Goal: Task Accomplishment & Management: Use online tool/utility

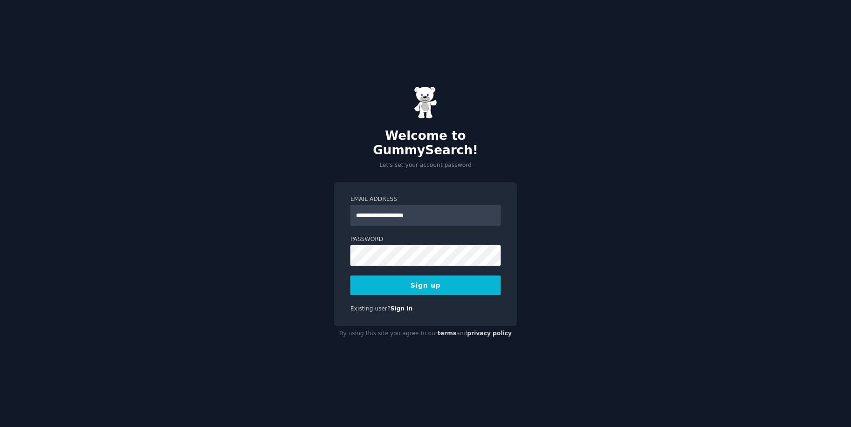
type input "**********"
click at [446, 282] on button "Sign up" at bounding box center [425, 286] width 150 height 20
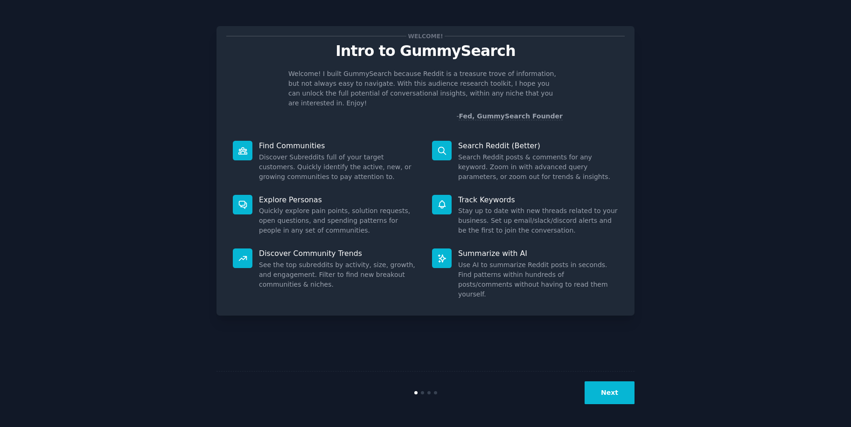
click at [603, 393] on button "Next" at bounding box center [610, 393] width 50 height 23
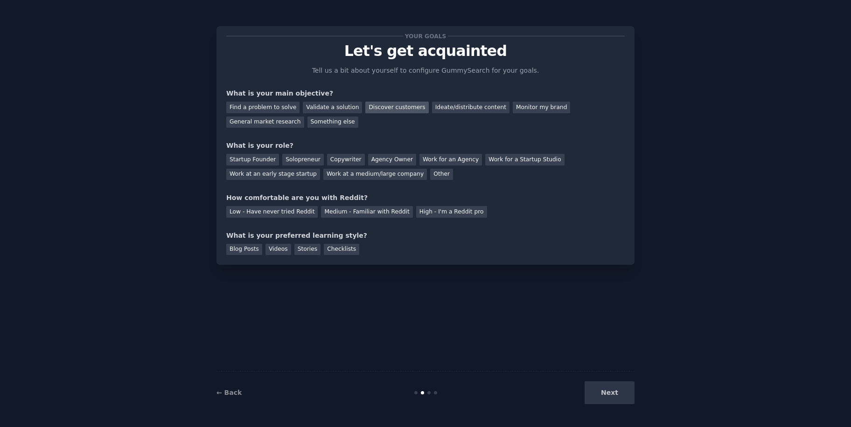
click at [391, 109] on div "Discover customers" at bounding box center [396, 108] width 63 height 12
click at [263, 159] on div "Startup Founder" at bounding box center [252, 160] width 53 height 12
click at [290, 212] on div "Low - Have never tried Reddit" at bounding box center [271, 212] width 91 height 12
click at [329, 250] on div "Checklists" at bounding box center [341, 250] width 35 height 12
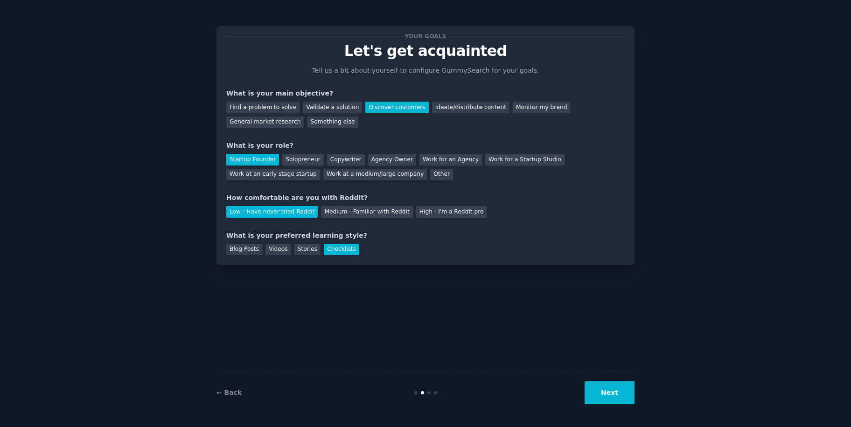
click at [614, 395] on button "Next" at bounding box center [610, 393] width 50 height 23
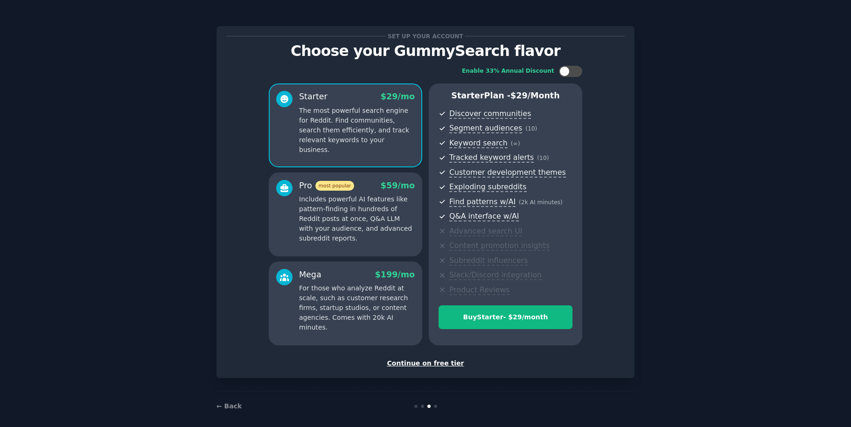
click at [451, 361] on div "Continue on free tier" at bounding box center [425, 364] width 398 height 10
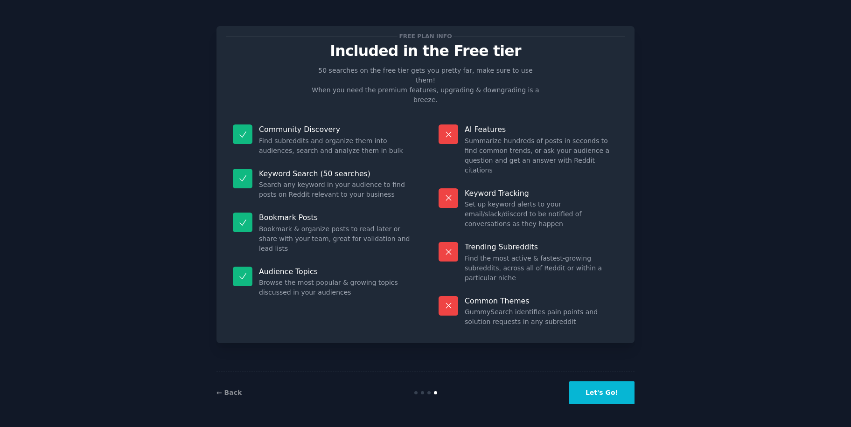
click at [593, 390] on button "Let's Go!" at bounding box center [601, 393] width 65 height 23
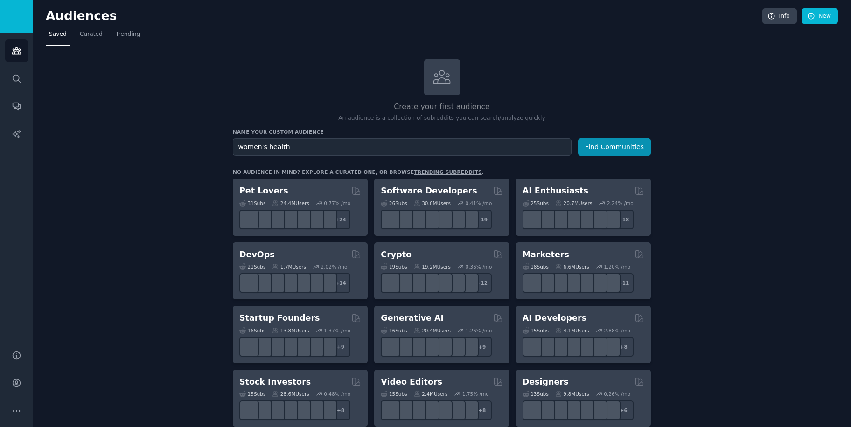
type input "women's health"
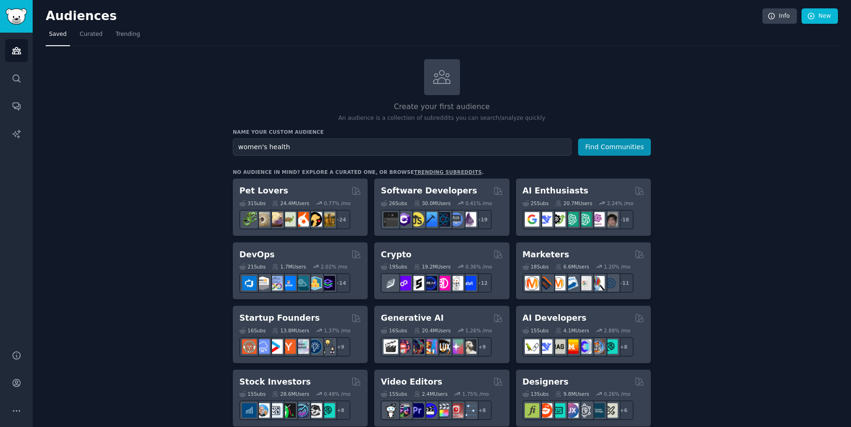
click at [615, 146] on button "Find Communities" at bounding box center [614, 147] width 73 height 17
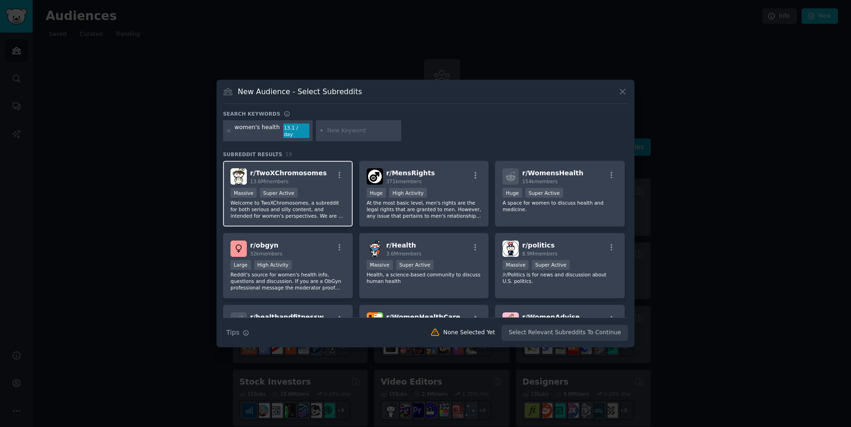
click at [320, 202] on p "Welcome to TwoXChromosomes, a subreddit for both serious and silly content, and…" at bounding box center [287, 210] width 115 height 20
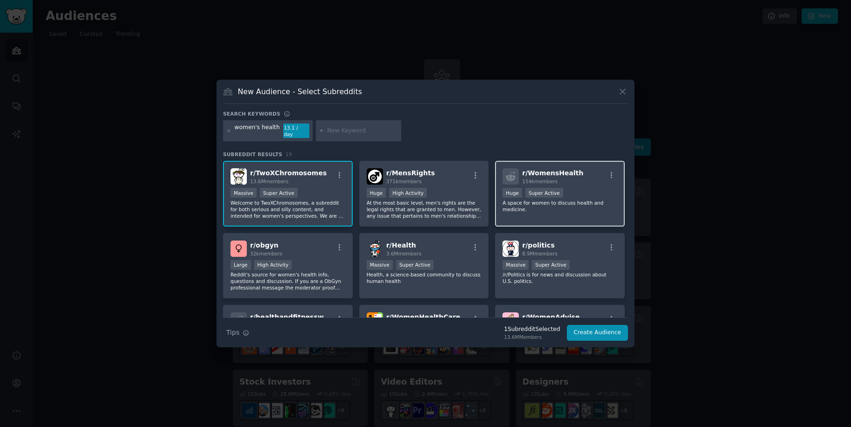
click at [525, 195] on div "100,000 - 1,000,000 members Huge Super Active" at bounding box center [559, 194] width 115 height 12
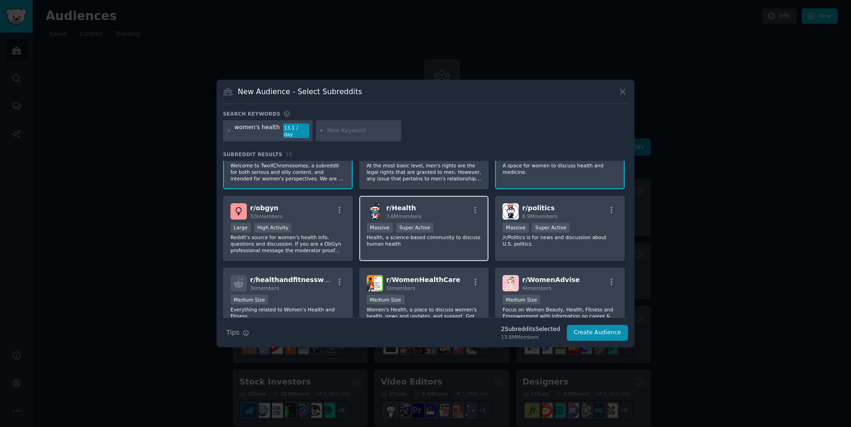
scroll to position [40, 0]
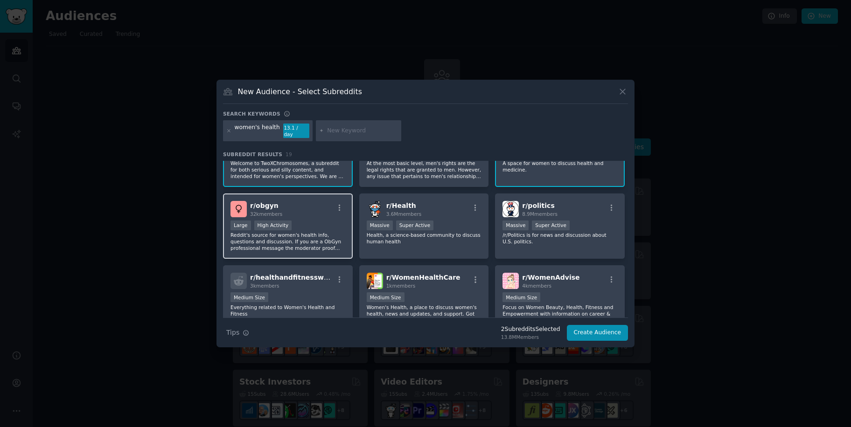
click at [313, 225] on div "Large High Activity" at bounding box center [287, 227] width 115 height 12
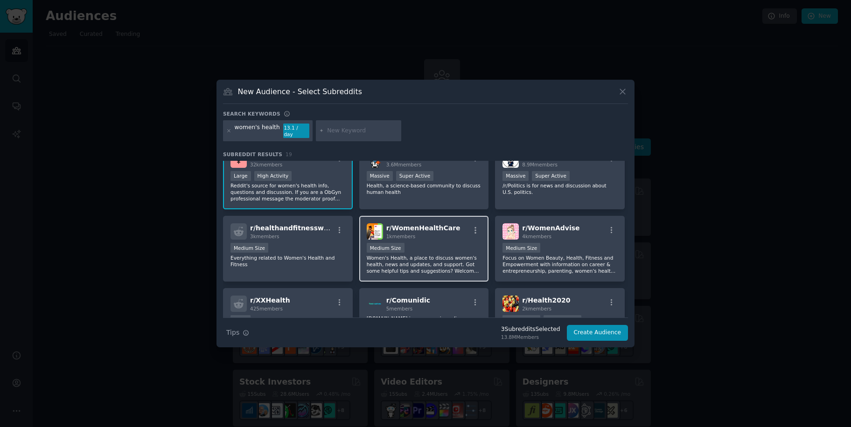
scroll to position [91, 0]
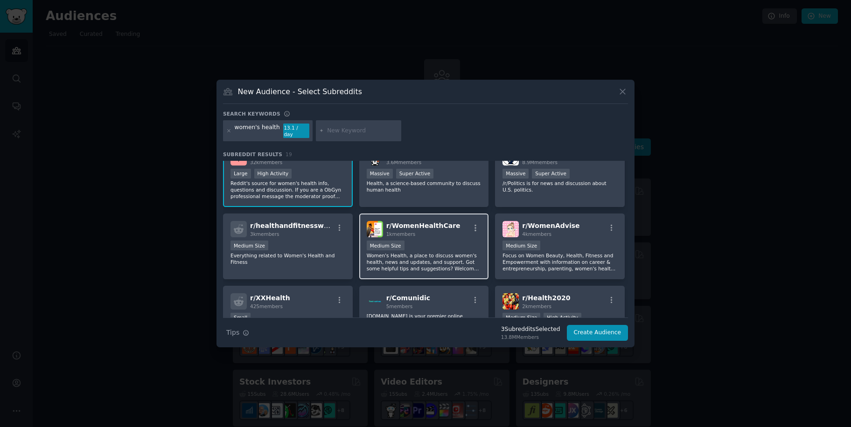
click at [449, 242] on div "Medium Size" at bounding box center [424, 247] width 115 height 12
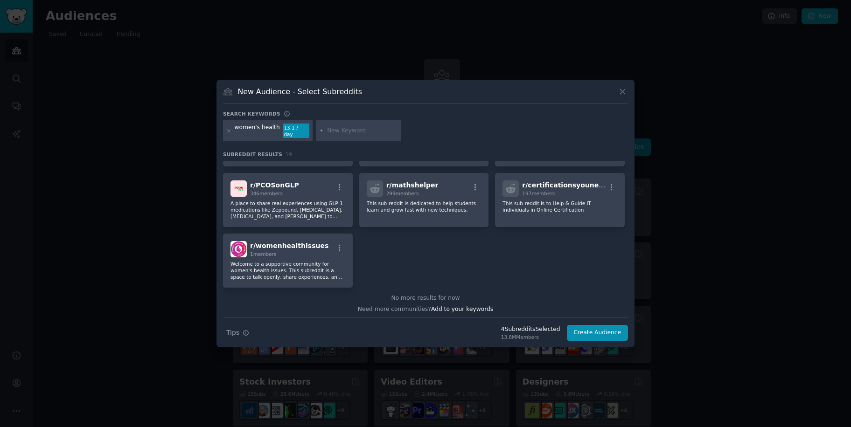
scroll to position [349, 0]
click at [269, 241] on span "r/ womenhealthissues" at bounding box center [289, 244] width 78 height 7
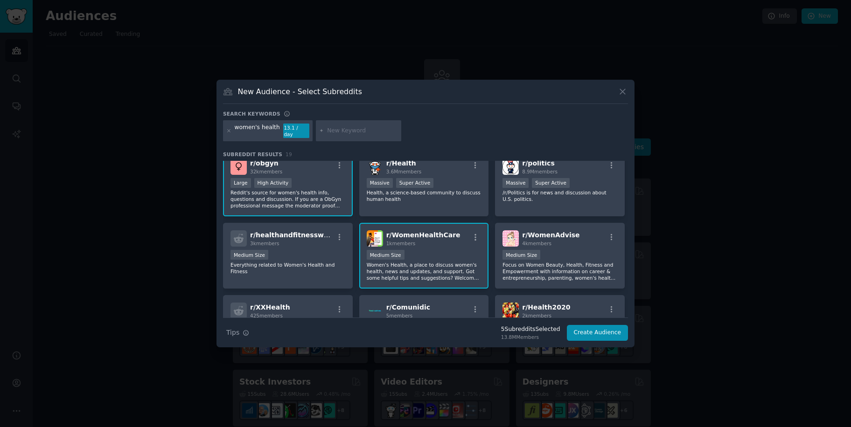
scroll to position [77, 0]
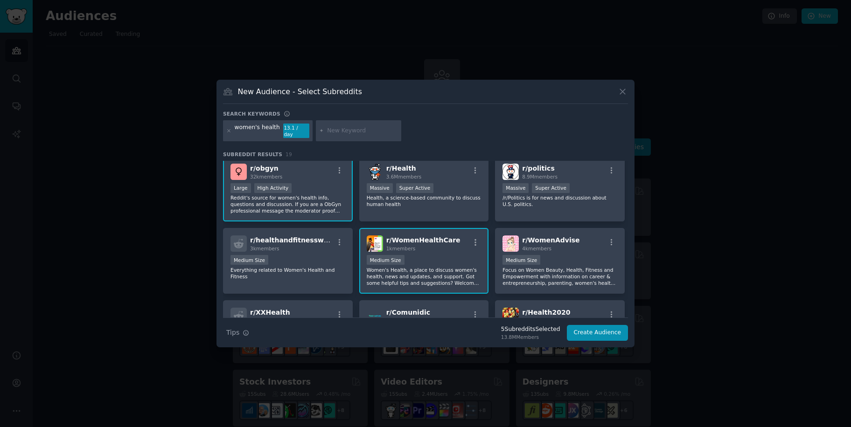
click at [362, 134] on input "text" at bounding box center [362, 131] width 71 height 8
type input "[MEDICAL_DATA]"
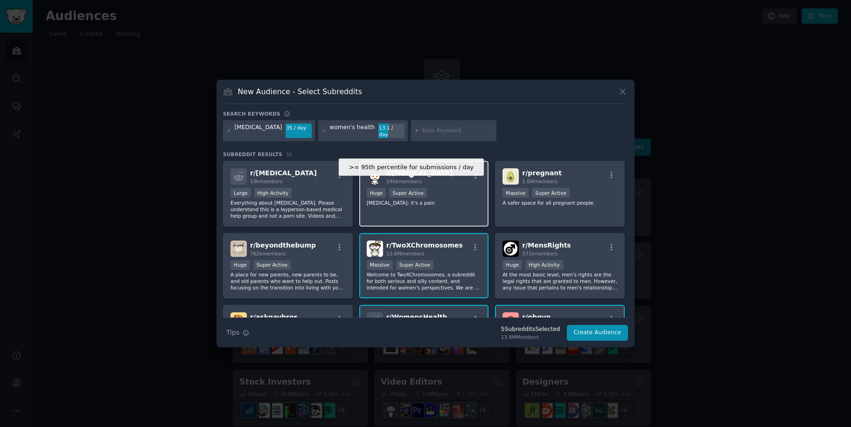
scroll to position [4, 0]
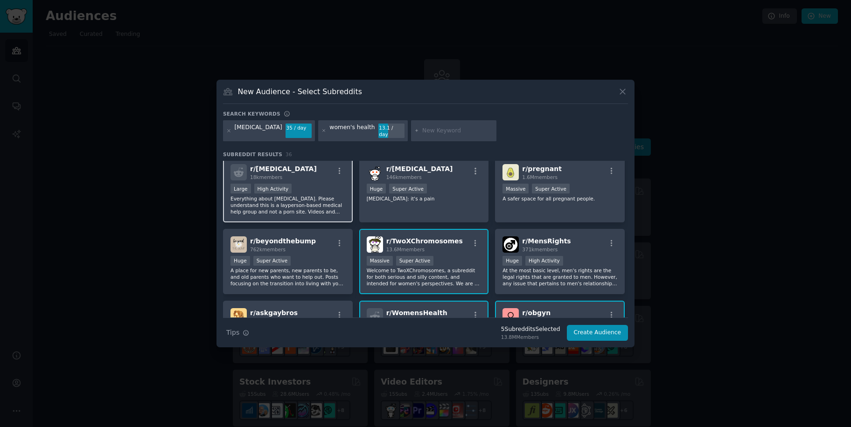
click at [323, 203] on p "Everything about [MEDICAL_DATA]. Please understand this is a layperson-based me…" at bounding box center [287, 205] width 115 height 20
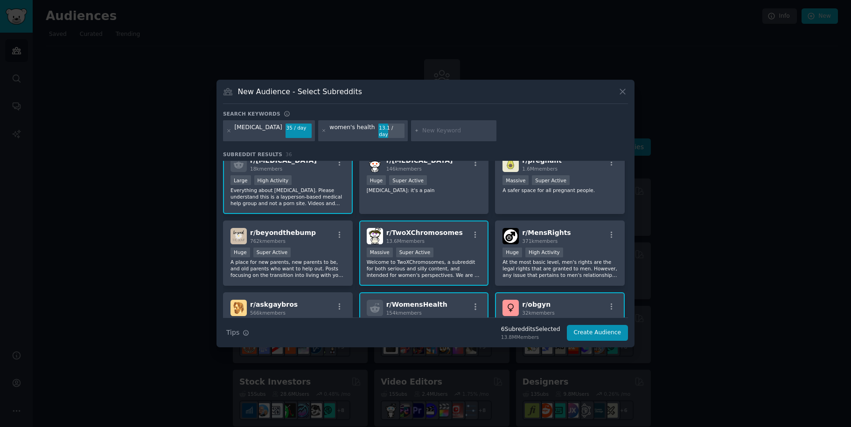
scroll to position [0, 0]
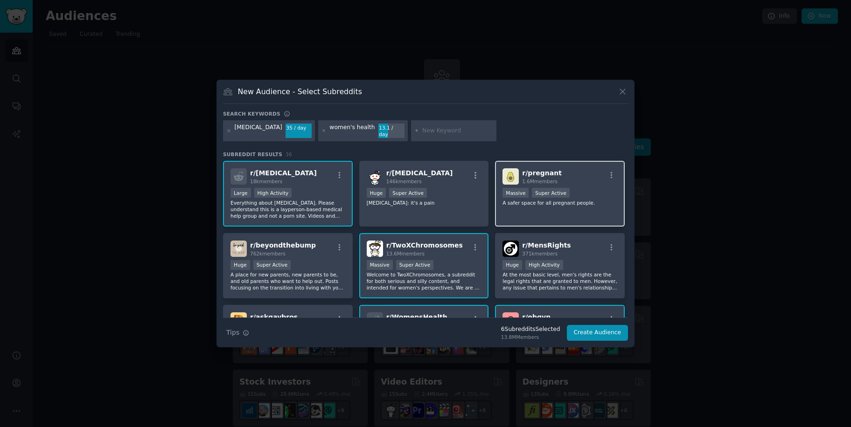
click at [585, 191] on div "Massive Super Active" at bounding box center [559, 194] width 115 height 12
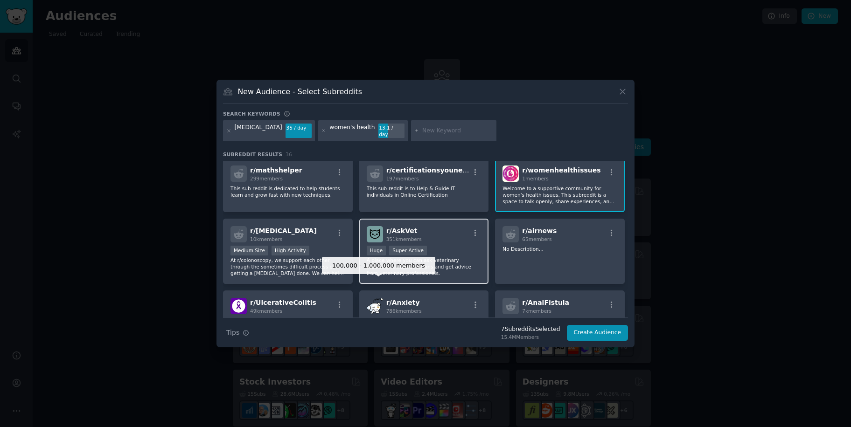
scroll to position [646, 0]
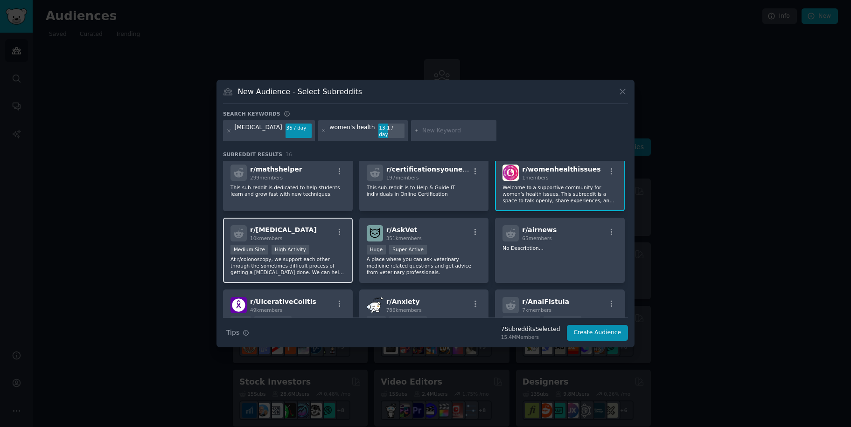
click at [308, 260] on p "At r/colonoscopy, we support each other through the sometimes difficult process…" at bounding box center [287, 266] width 115 height 20
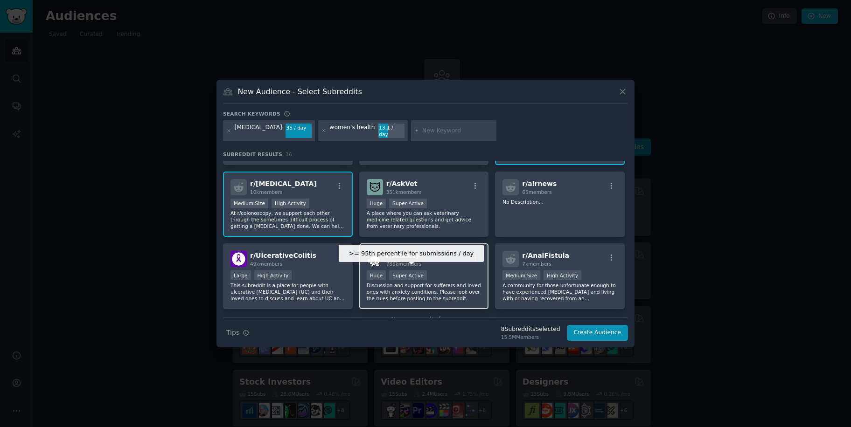
scroll to position [696, 0]
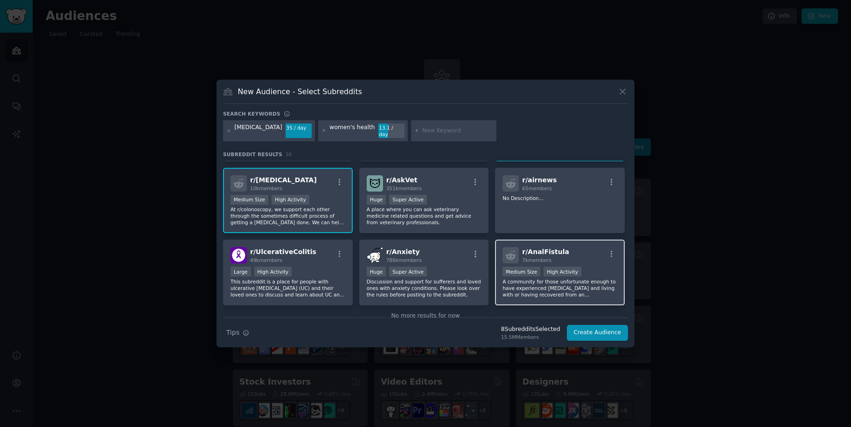
click at [551, 285] on p "A community for those unfortunate enough to have experienced [MEDICAL_DATA] and…" at bounding box center [559, 289] width 115 height 20
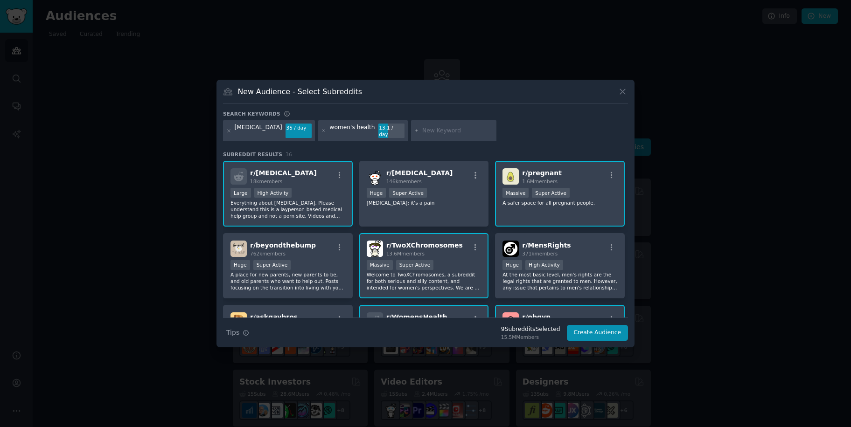
scroll to position [0, 0]
click at [428, 131] on input "text" at bounding box center [457, 131] width 71 height 8
type input "[MEDICAL_DATA]"
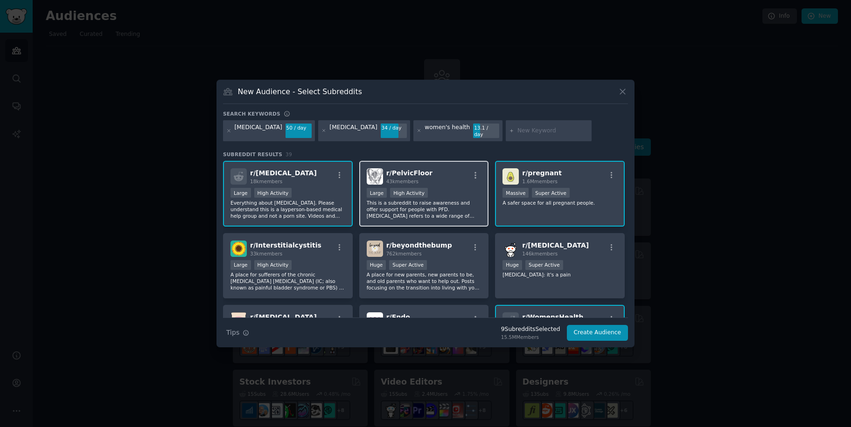
click at [409, 203] on p "This is a subreddit to raise awareness and offer support for people with PFD. […" at bounding box center [424, 210] width 115 height 20
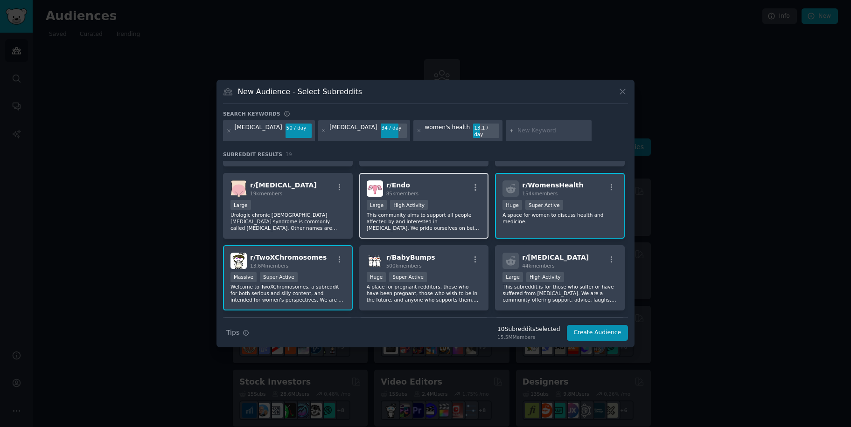
scroll to position [134, 0]
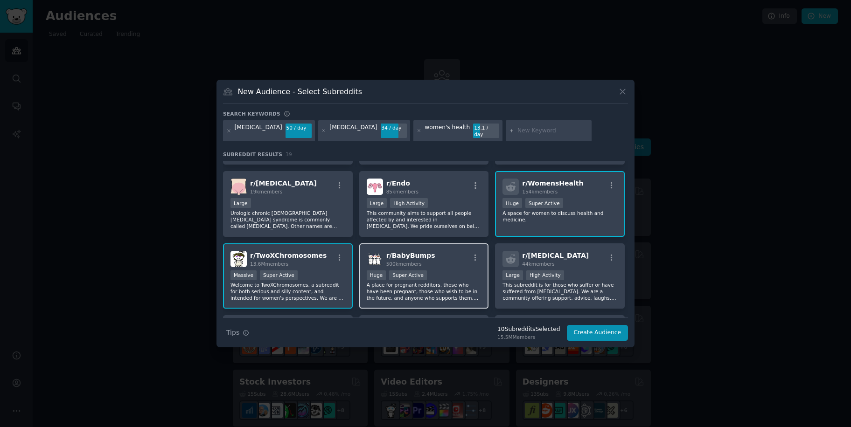
click at [439, 258] on div "r/ BabyBumps 500k members" at bounding box center [424, 259] width 115 height 16
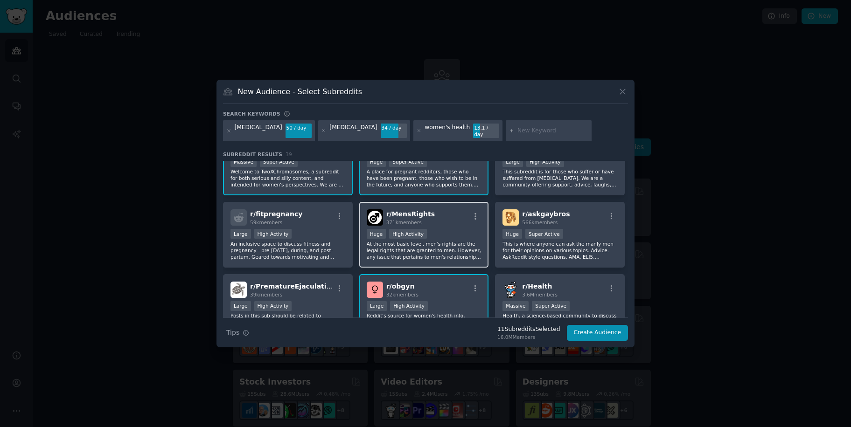
scroll to position [248, 0]
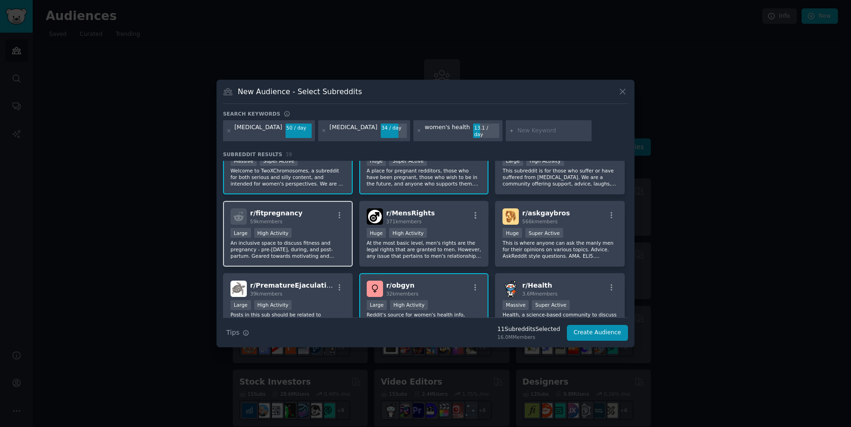
click at [279, 255] on p "An inclusive space to discuss fitness and pregnancy - pre-[DATE], during, and p…" at bounding box center [287, 250] width 115 height 20
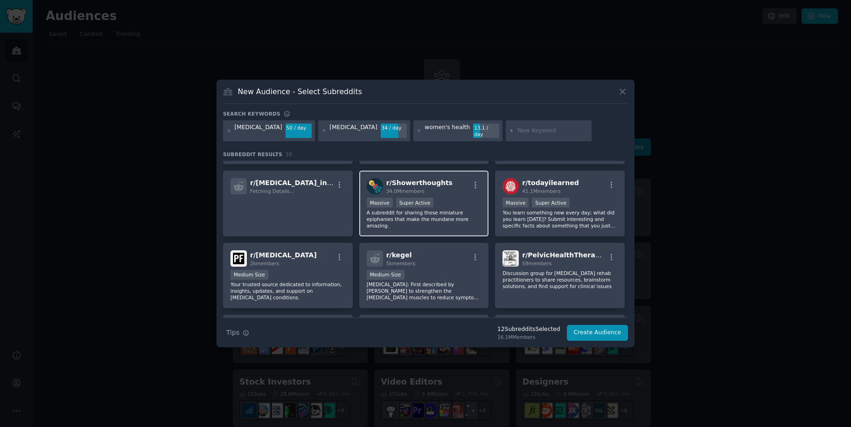
scroll to position [569, 0]
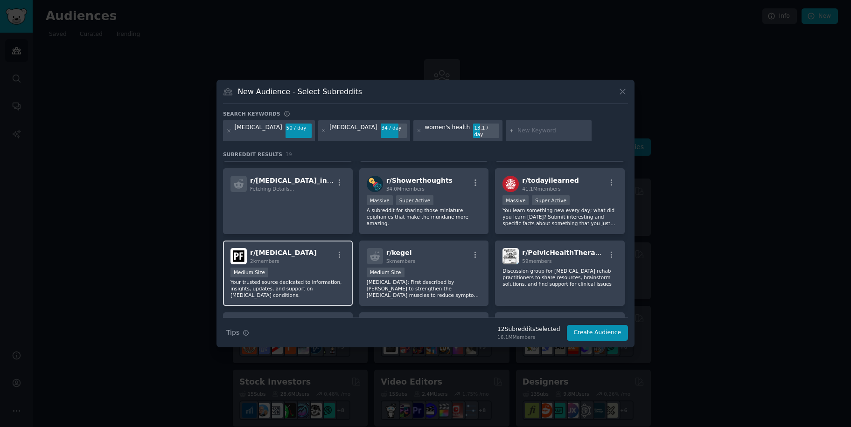
click at [285, 286] on p "Your trusted source dedicated to information, insights, updates, and support on…" at bounding box center [287, 289] width 115 height 20
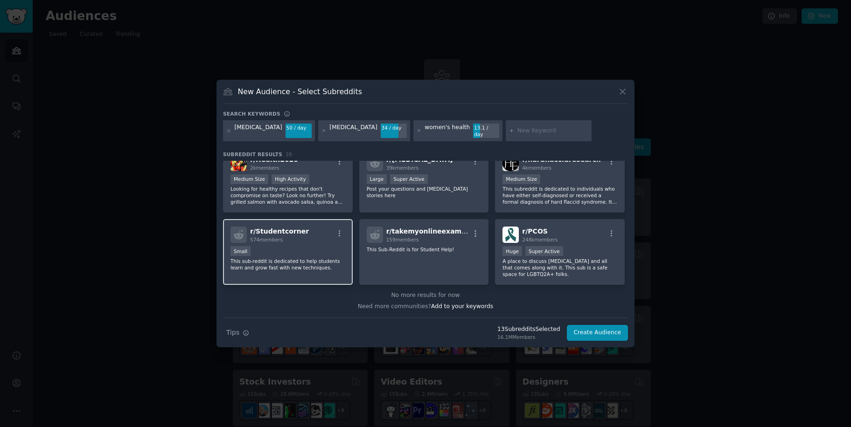
scroll to position [806, 0]
click at [595, 327] on button "Create Audience" at bounding box center [598, 333] width 62 height 16
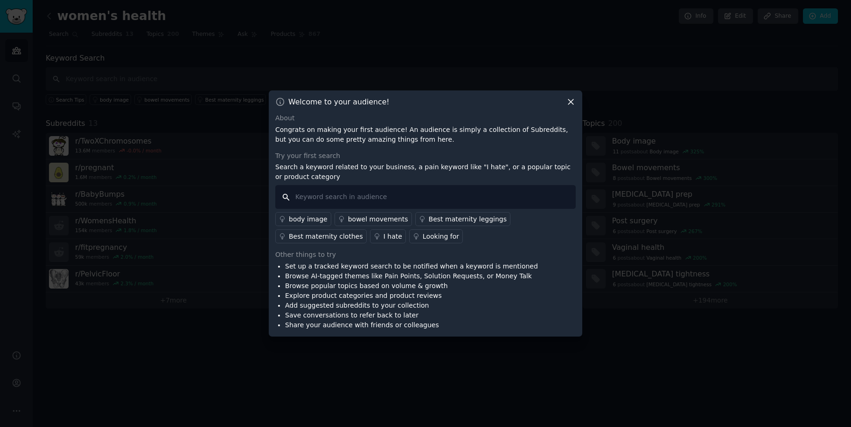
click at [356, 192] on input "text" at bounding box center [425, 197] width 300 height 24
type input "OTC"
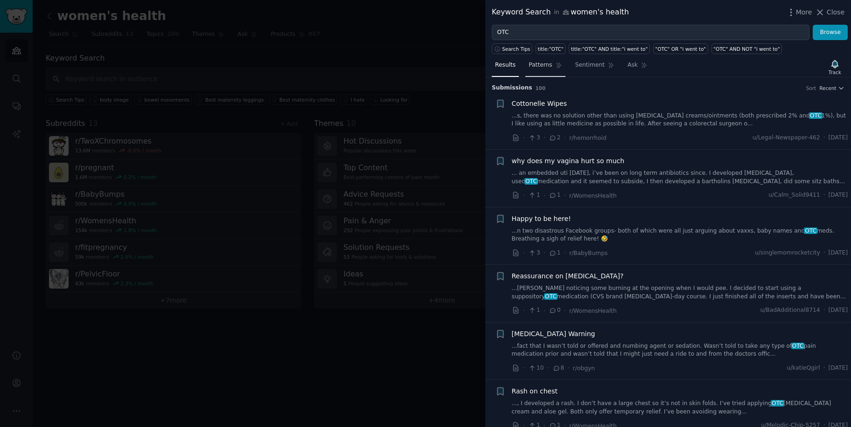
click at [536, 63] on span "Patterns" at bounding box center [540, 65] width 23 height 8
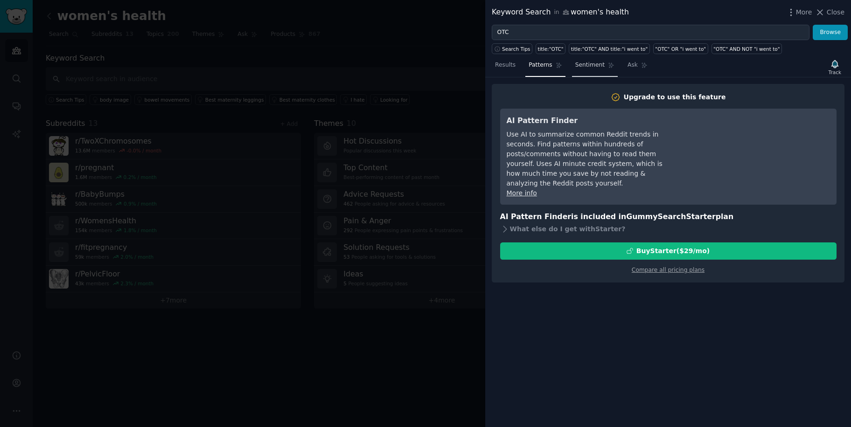
click at [592, 61] on span "Sentiment" at bounding box center [589, 65] width 29 height 8
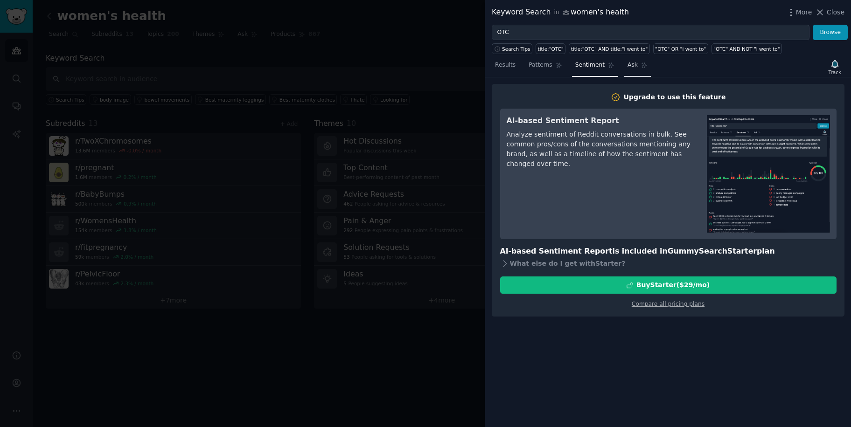
click at [631, 66] on span "Ask" at bounding box center [632, 65] width 10 height 8
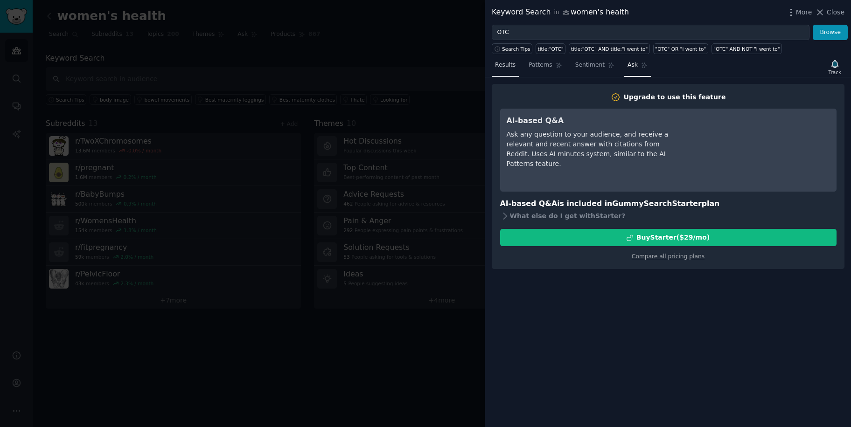
click at [510, 67] on span "Results" at bounding box center [505, 65] width 21 height 8
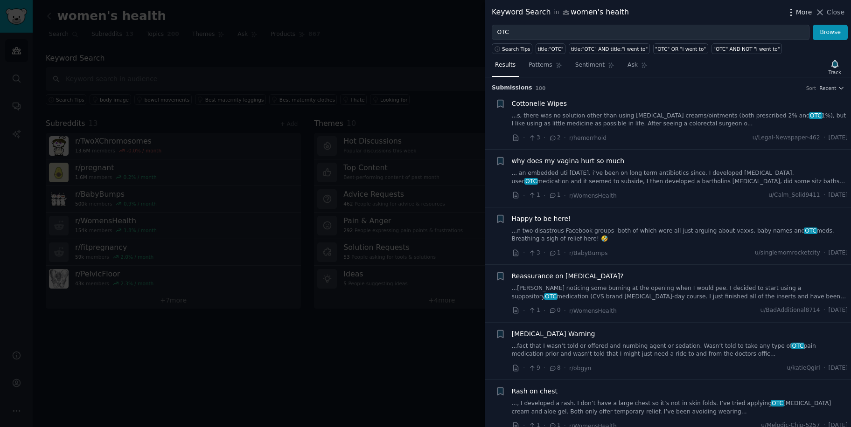
click at [796, 10] on icon "button" at bounding box center [791, 12] width 10 height 10
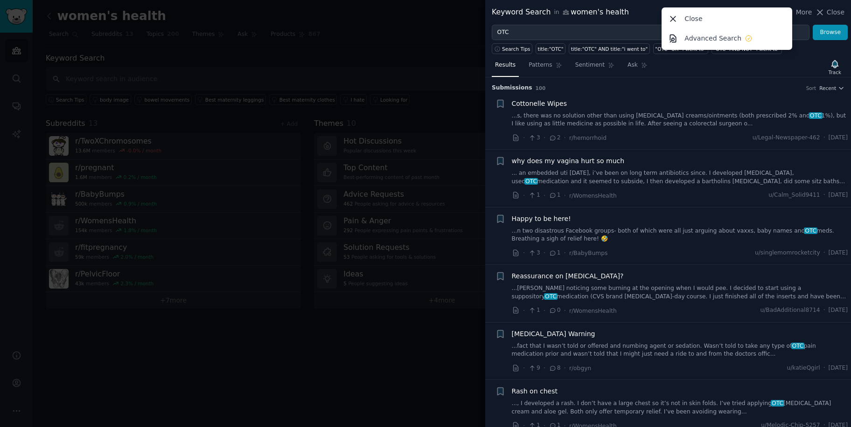
click at [651, 104] on div "Cottonelle Wipes" at bounding box center [680, 104] width 336 height 10
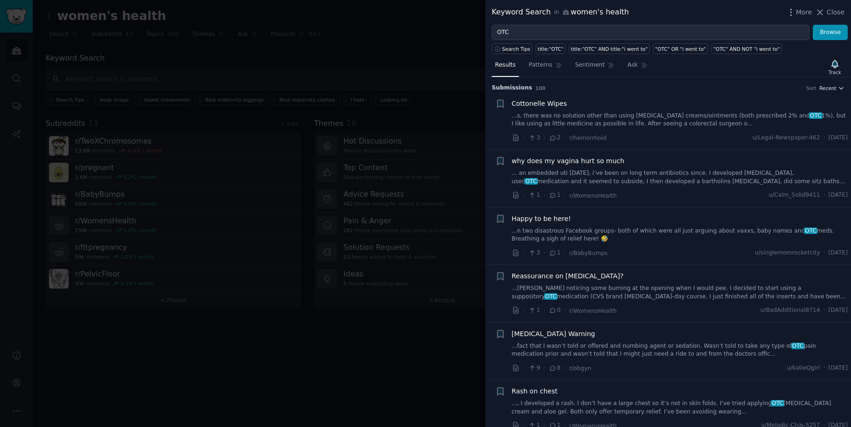
click at [821, 89] on span "Recent" at bounding box center [827, 88] width 17 height 7
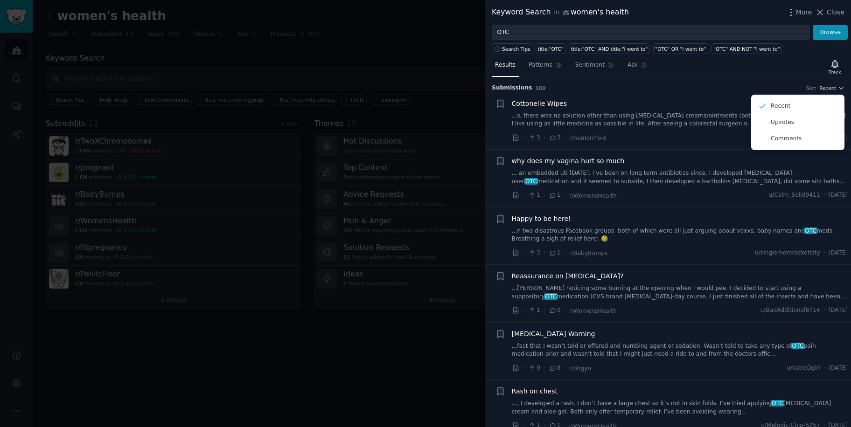
click at [679, 97] on li "+ Cottonelle Wipes ...s, there was no solution other than using [MEDICAL_DATA] …" at bounding box center [668, 120] width 366 height 57
